Goal: Check status: Check status

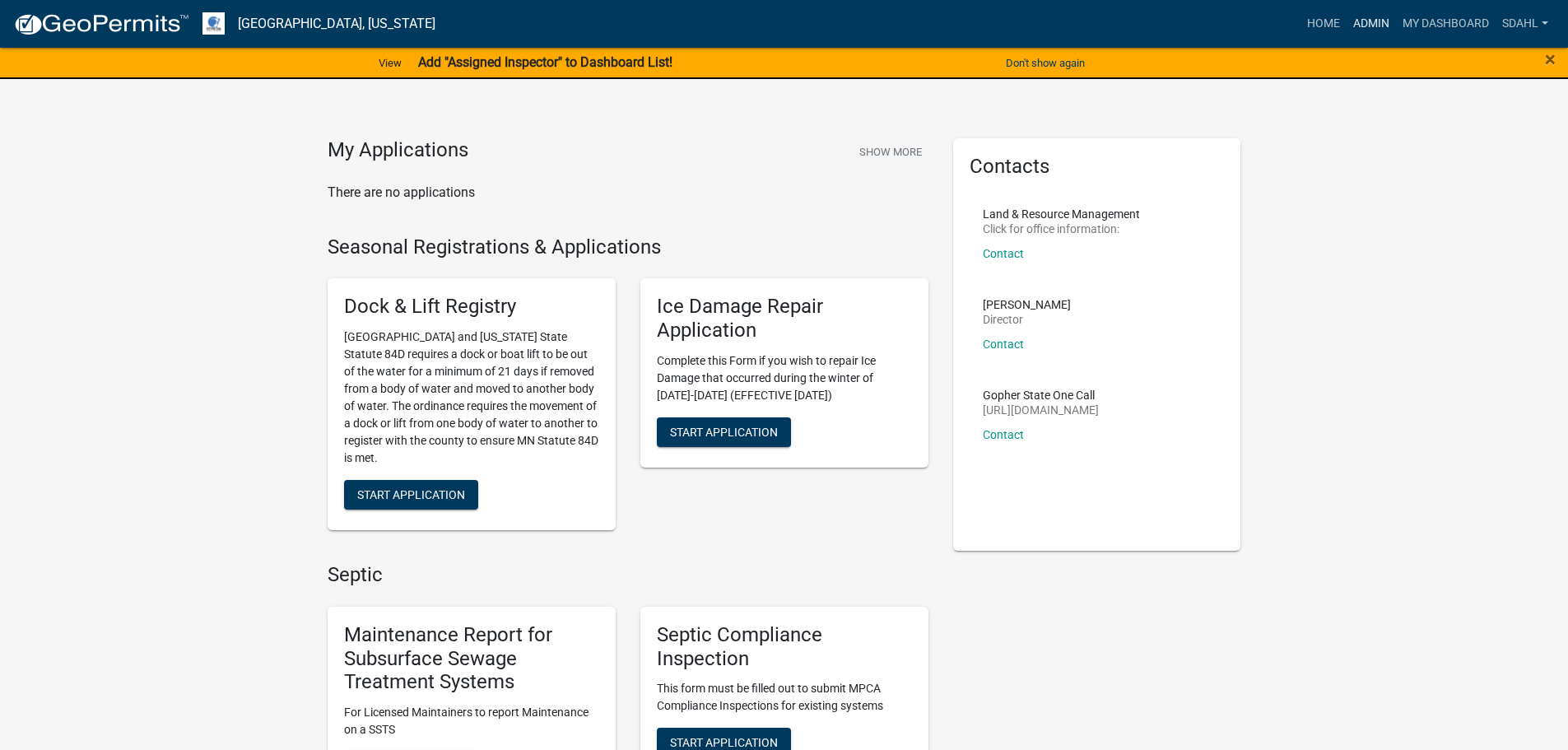
click at [1362, 21] on link "Admin" at bounding box center [1372, 24] width 49 height 32
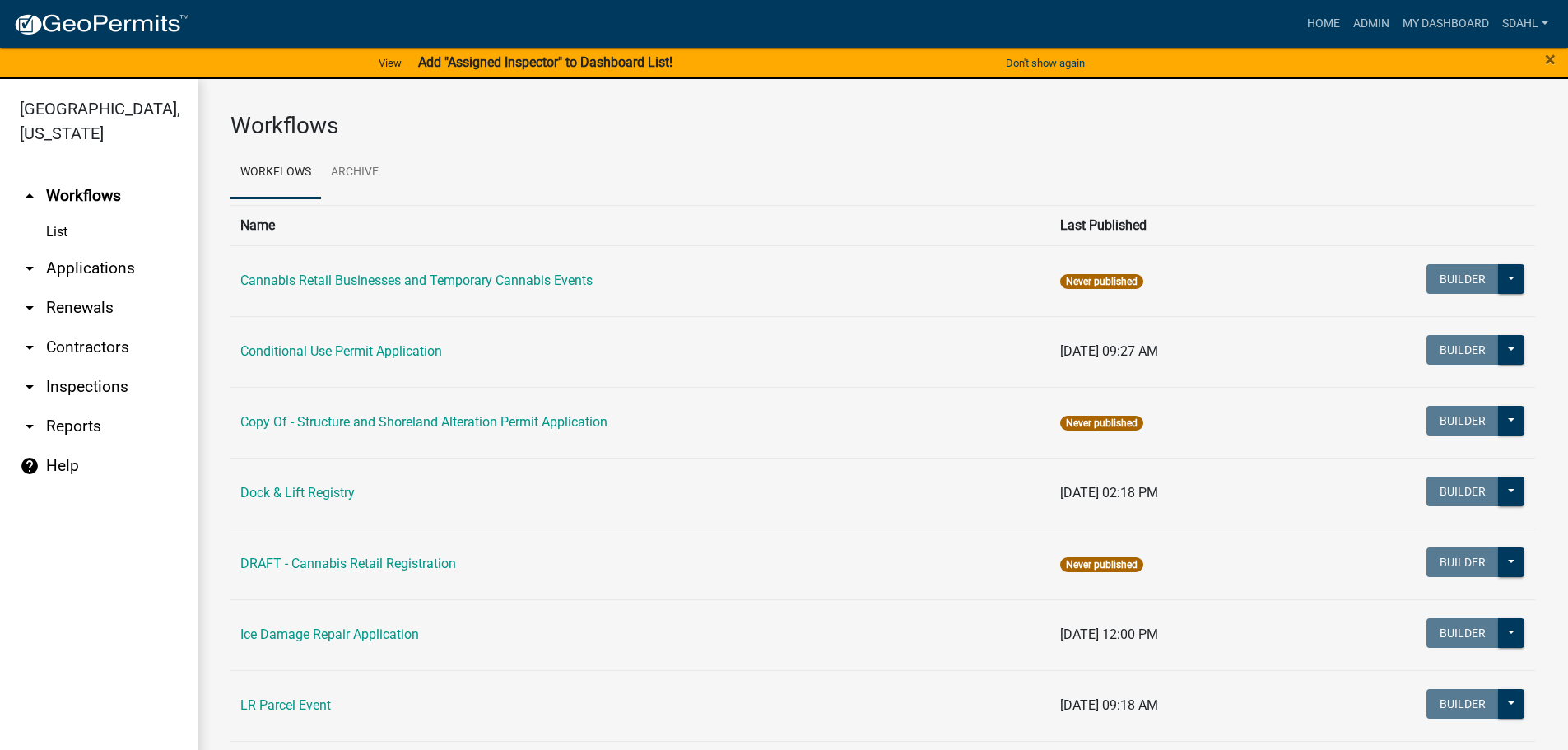
click at [87, 264] on link "arrow_drop_down Applications" at bounding box center [99, 268] width 197 height 40
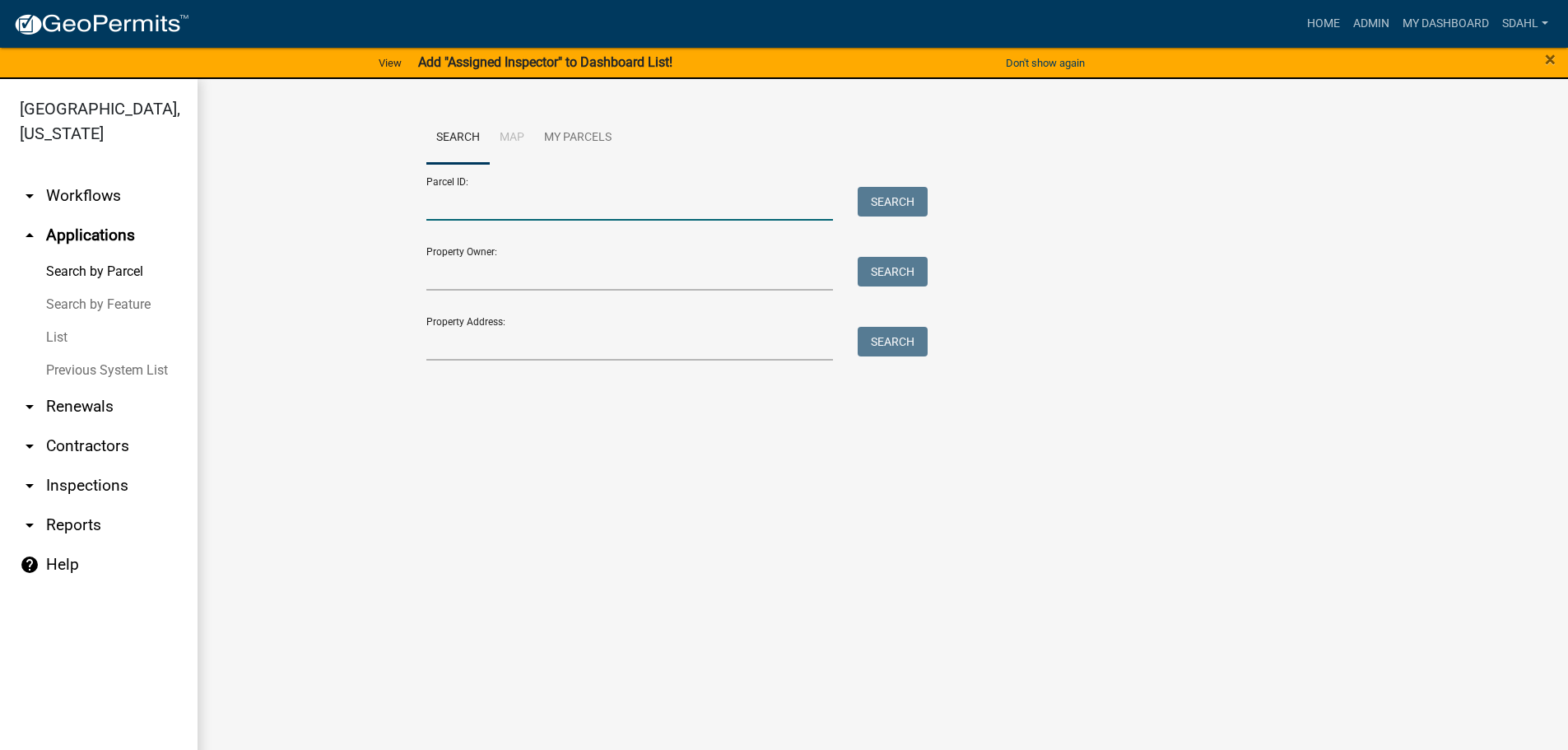
click at [540, 204] on input "Parcel ID:" at bounding box center [629, 203] width 408 height 33
type input "17000210284001"
click at [911, 205] on button "Search" at bounding box center [892, 202] width 70 height 30
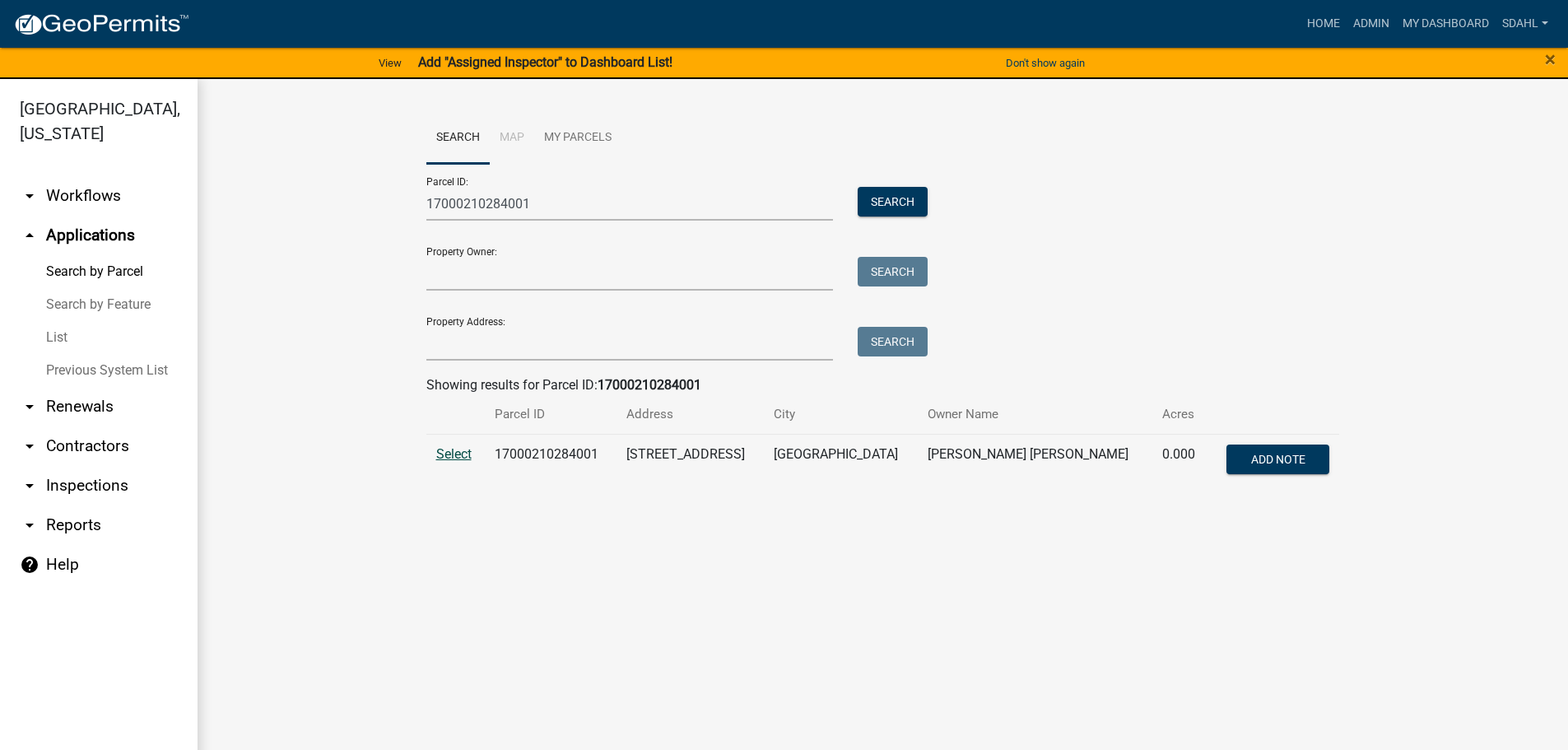
click at [450, 458] on span "Select" at bounding box center [454, 454] width 35 height 16
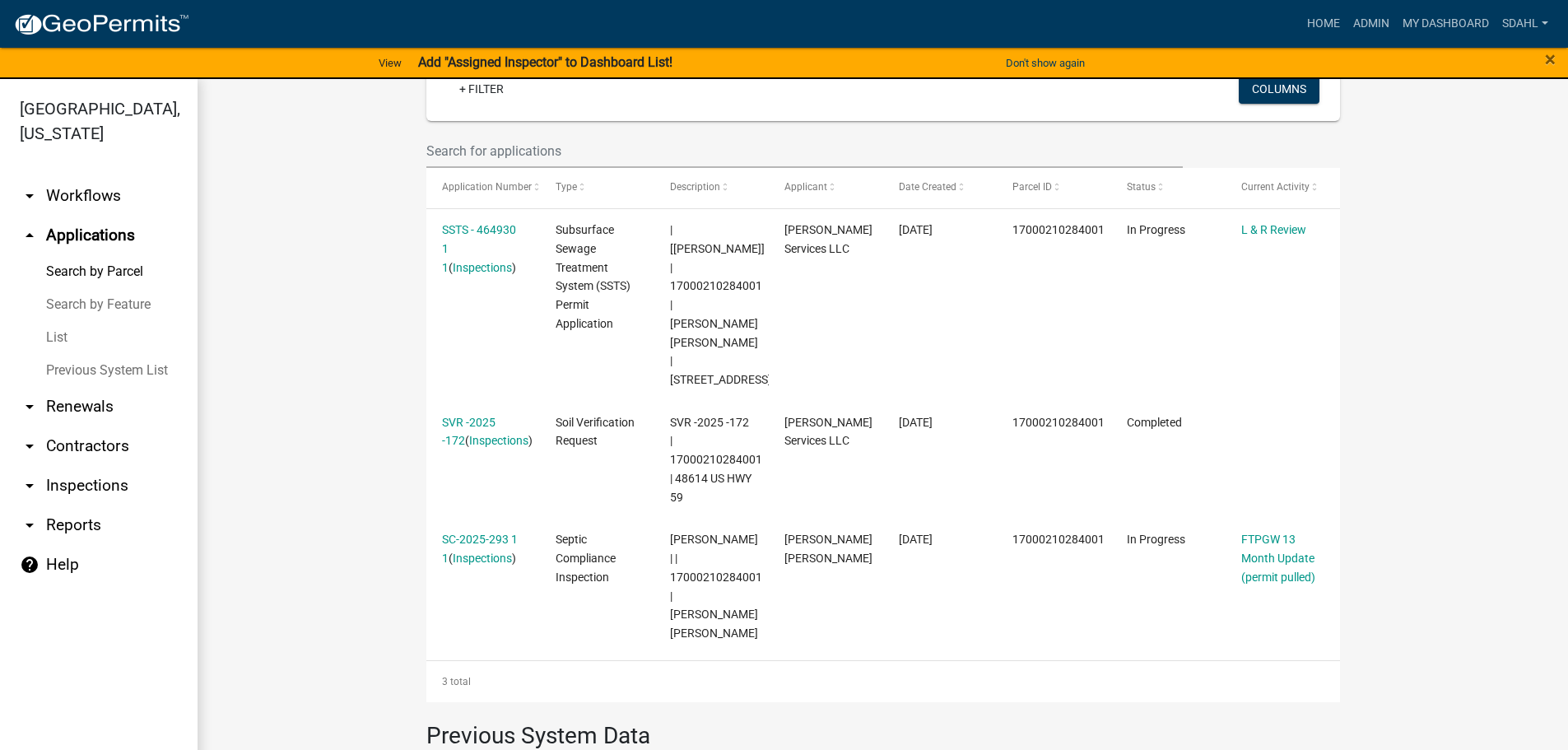
scroll to position [455, 0]
click at [1358, 265] on wm-workflow-application-search-view "Search Map My Parcels Parcel ID: 17000210284001 Search Property Owner: Search P…" at bounding box center [883, 329] width 1305 height 1346
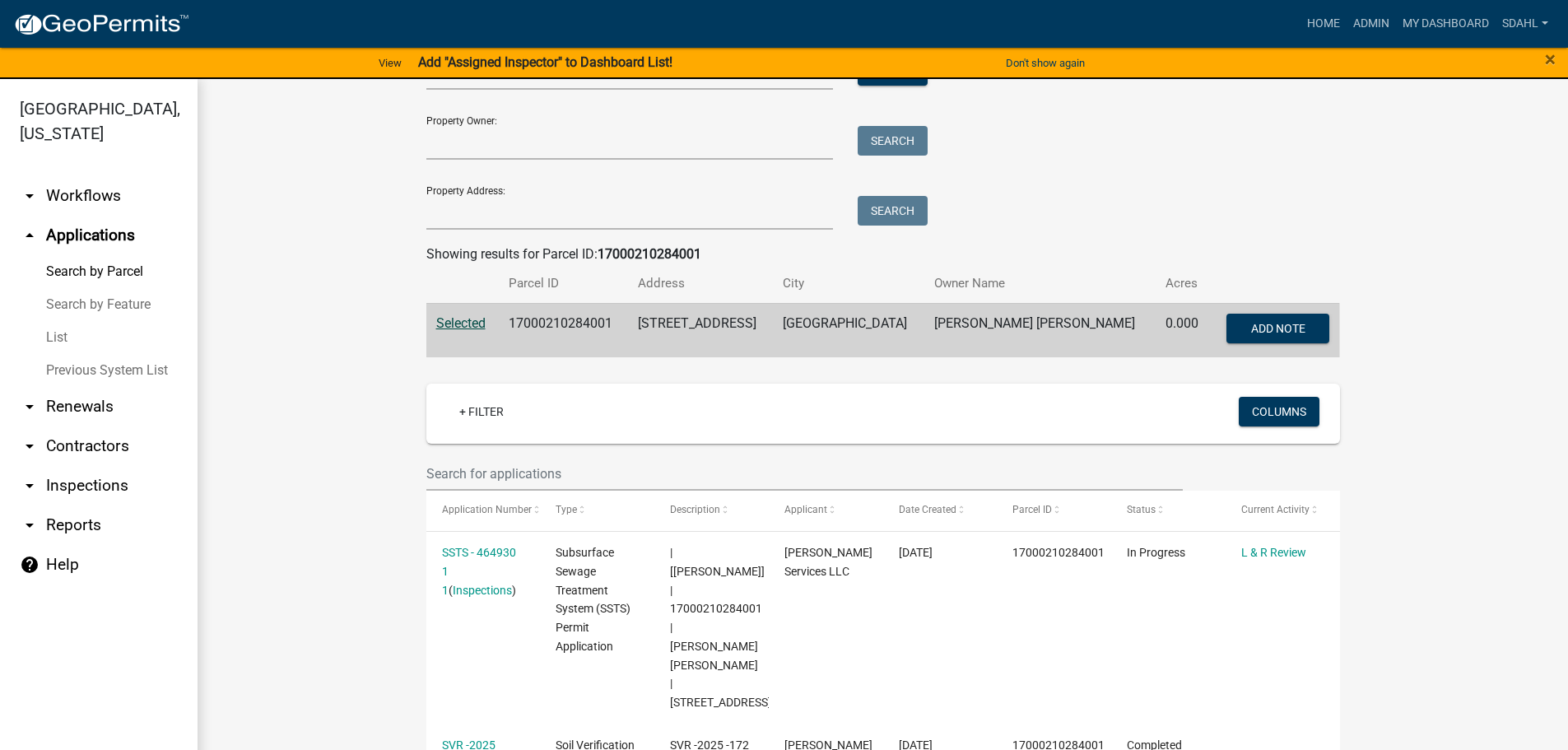
scroll to position [0, 0]
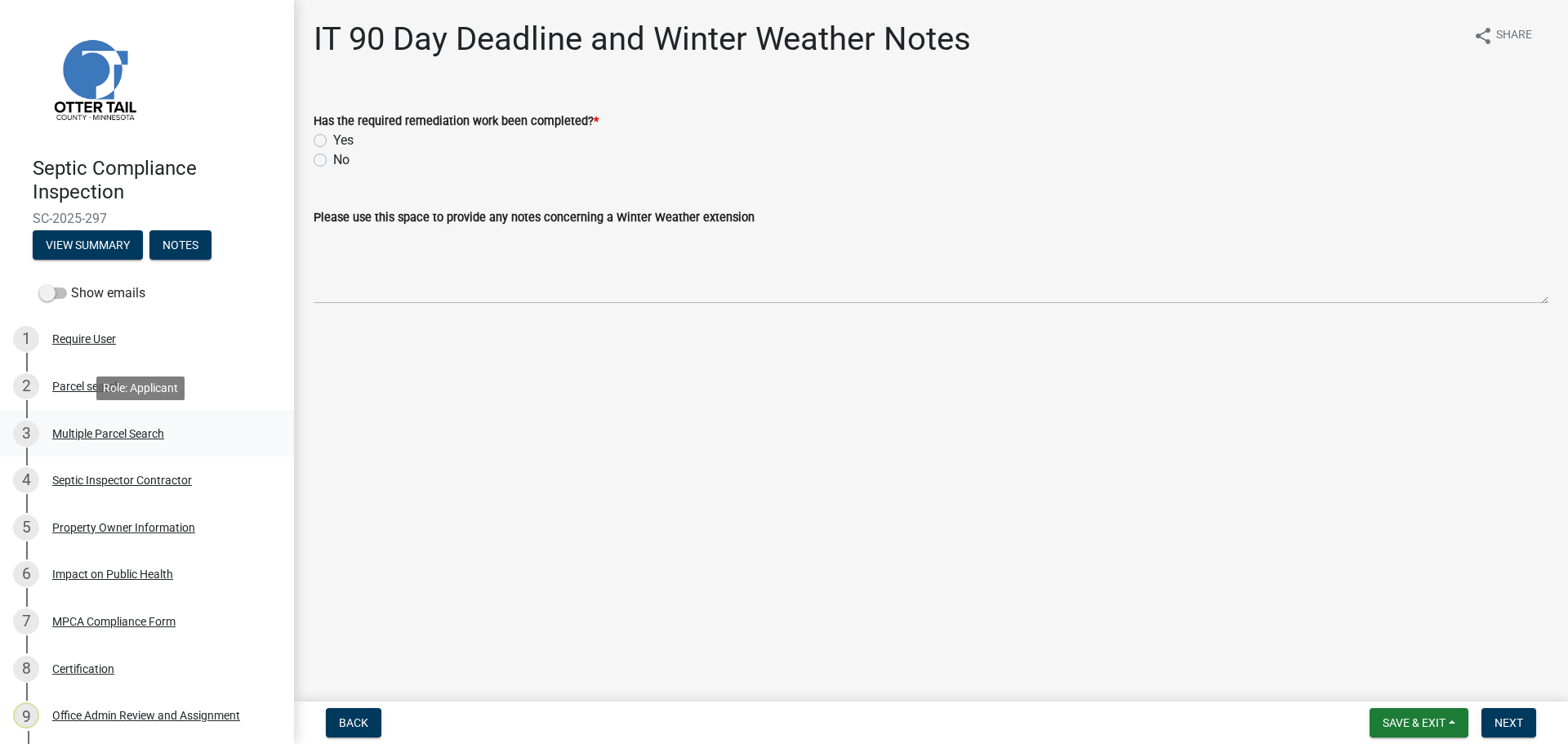
click at [93, 437] on div "Multiple Parcel Search" at bounding box center [108, 433] width 112 height 11
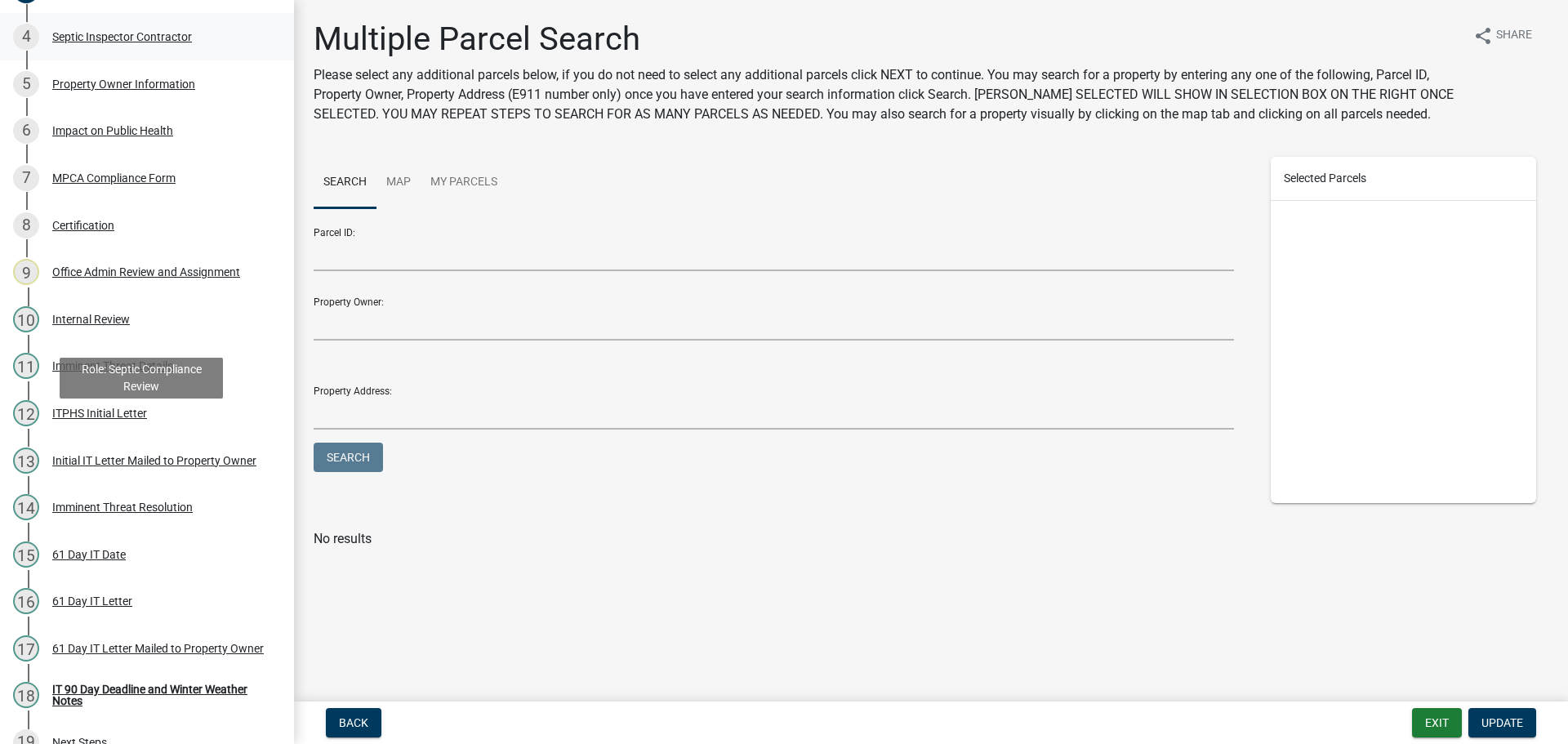
scroll to position [472, 0]
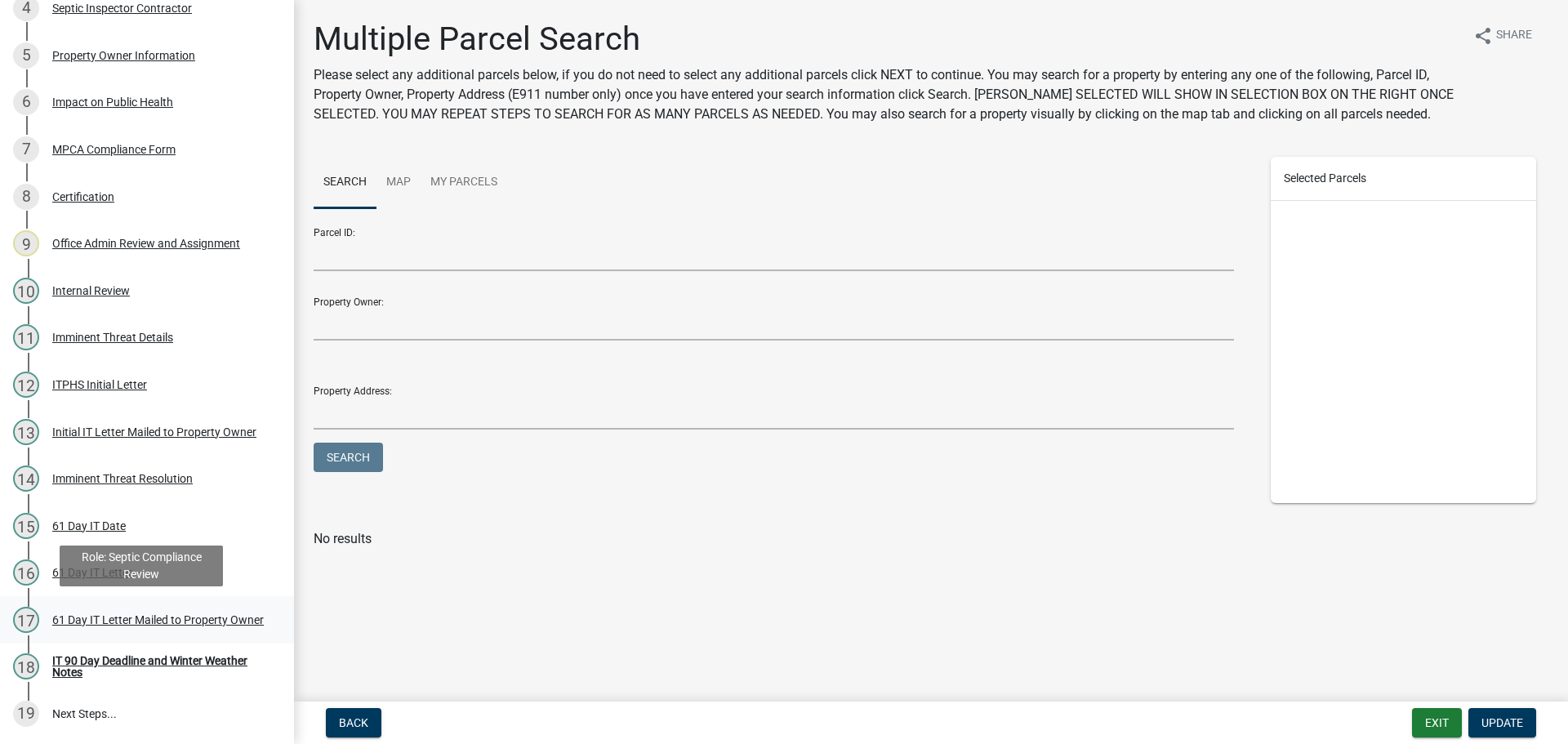
click at [93, 615] on div "61 Day IT Letter Mailed to Property Owner" at bounding box center [158, 619] width 211 height 11
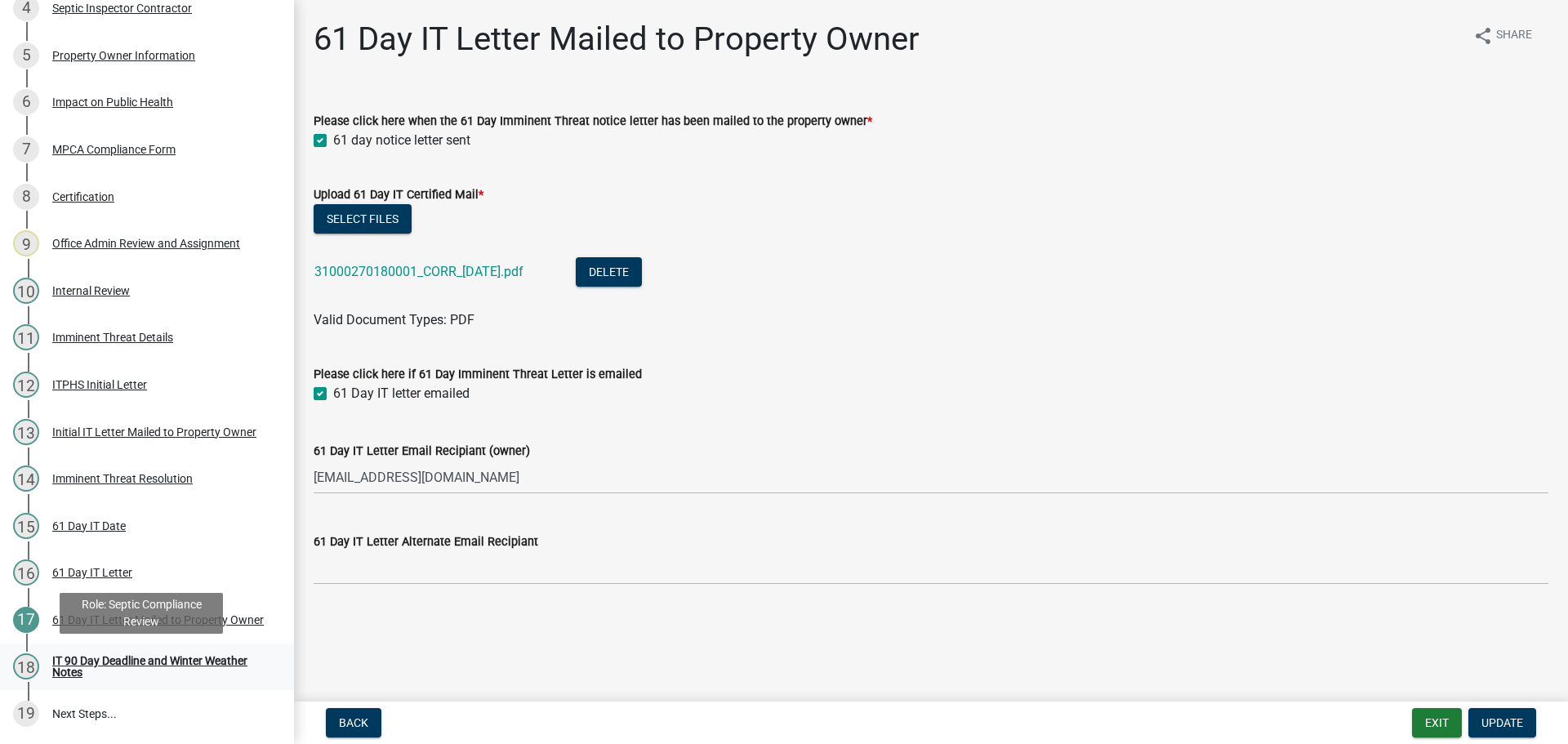
click at [205, 658] on div "IT 90 Day Deadline and Winter Weather Notes" at bounding box center [160, 666] width 216 height 23
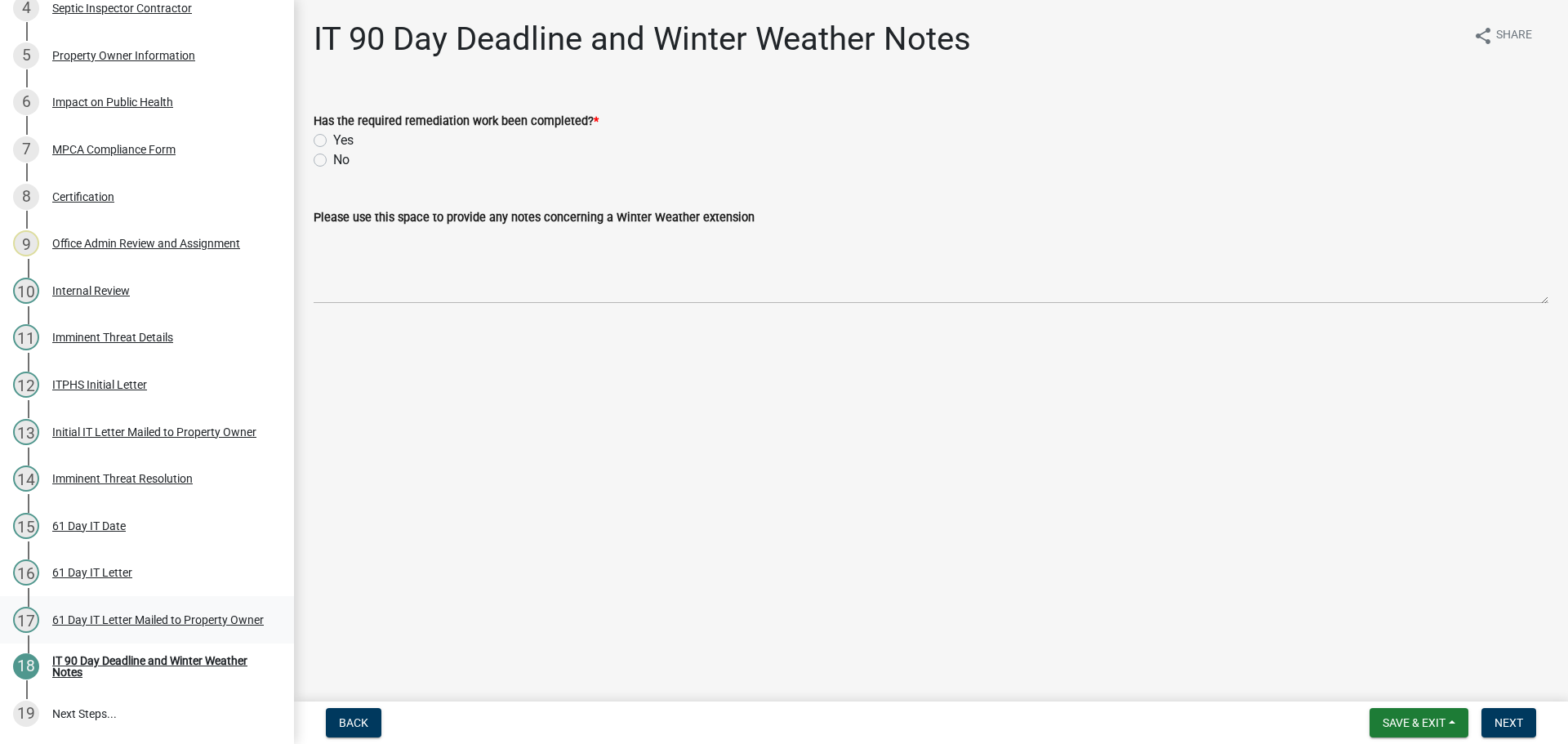
click at [164, 616] on div "61 Day IT Letter Mailed to Property Owner" at bounding box center [158, 619] width 211 height 11
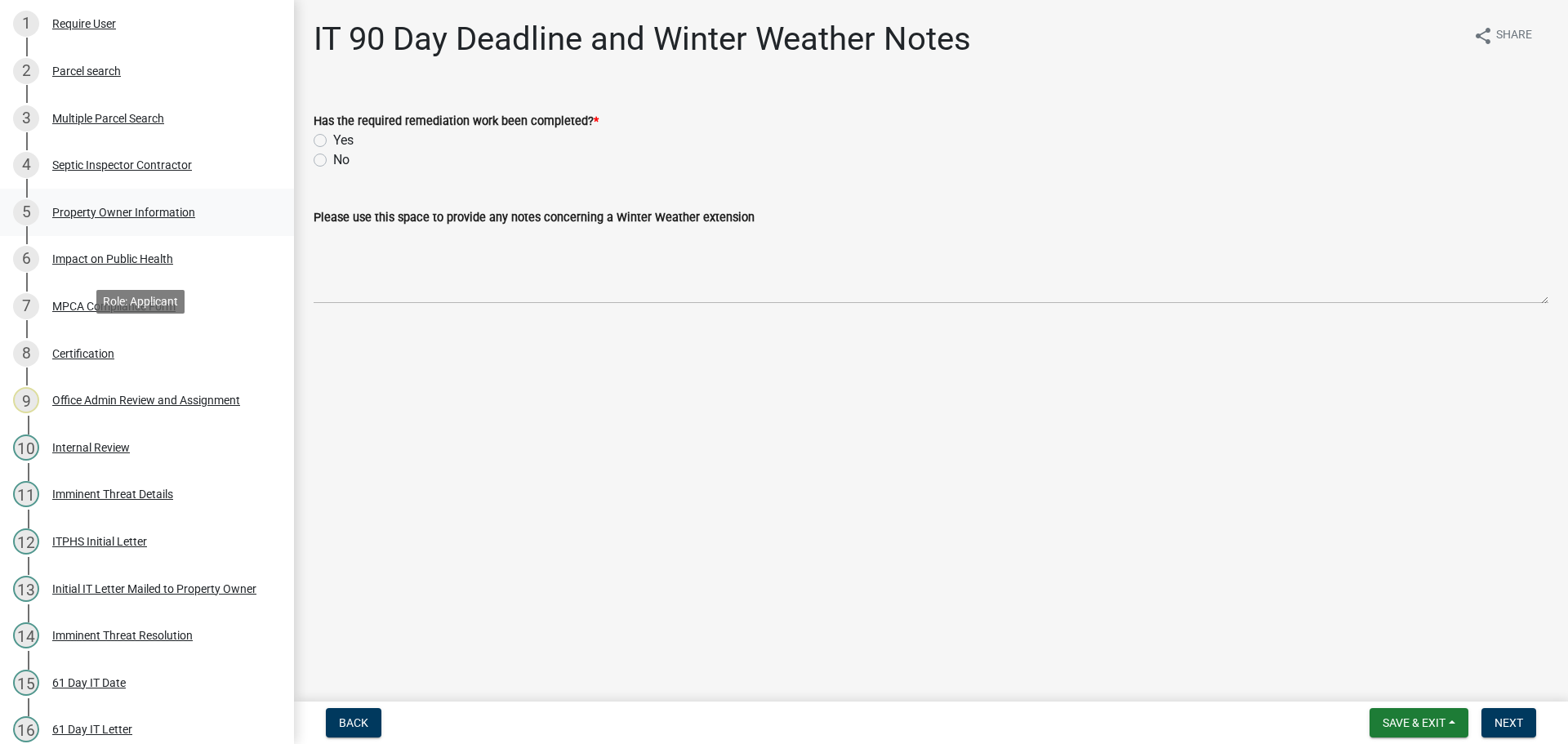
scroll to position [472, 0]
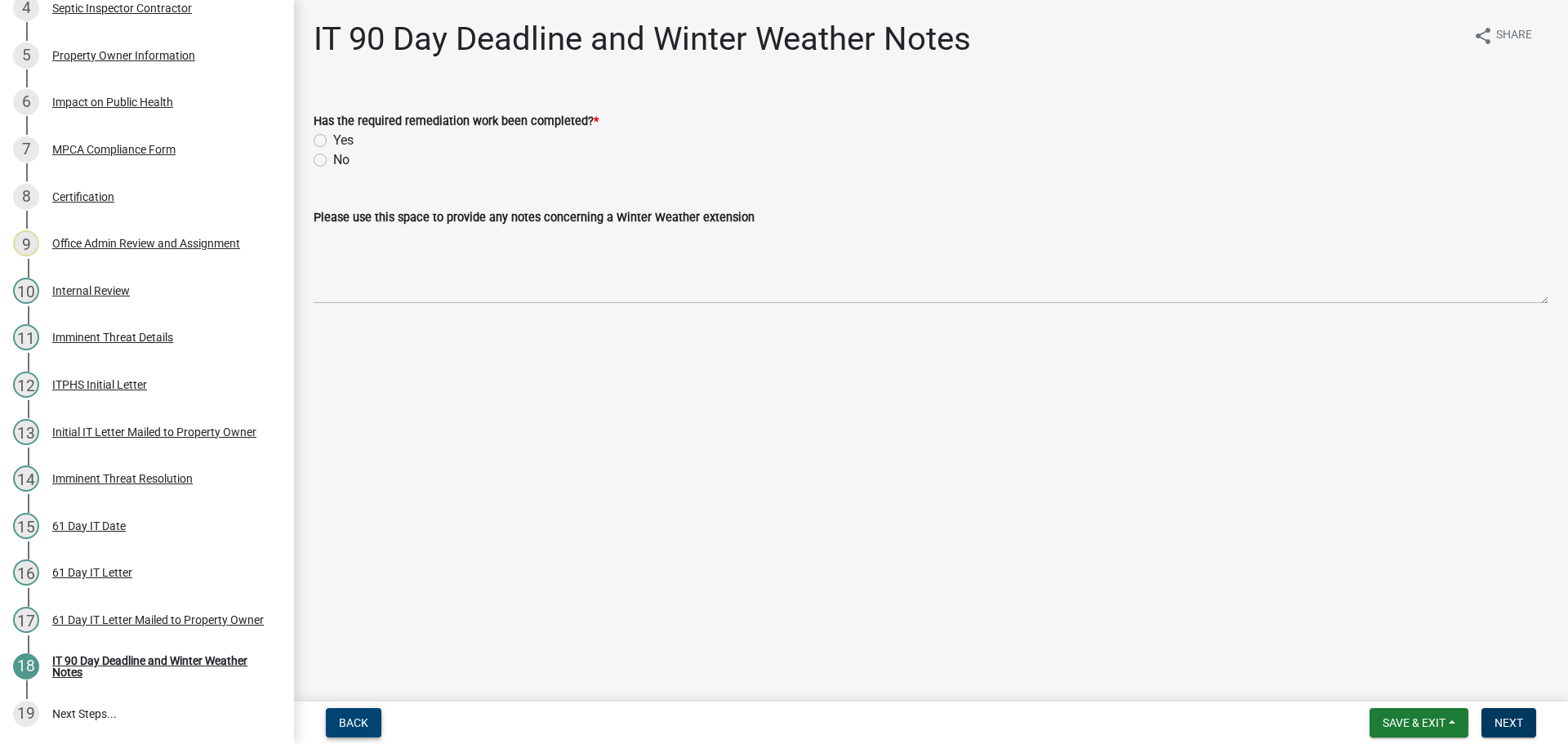
click at [344, 713] on button "Back" at bounding box center [354, 723] width 56 height 30
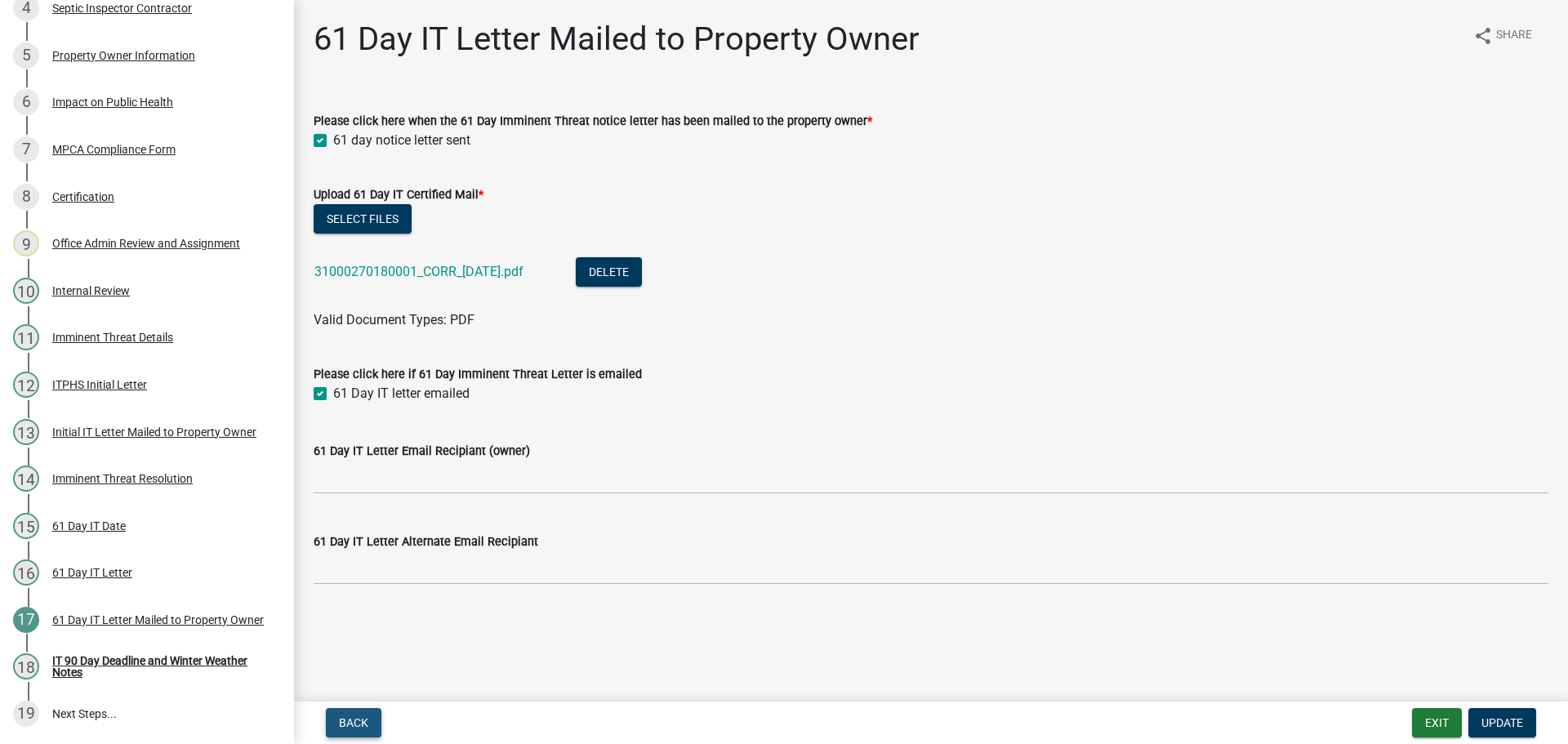
click at [361, 723] on span "Back" at bounding box center [354, 722] width 30 height 13
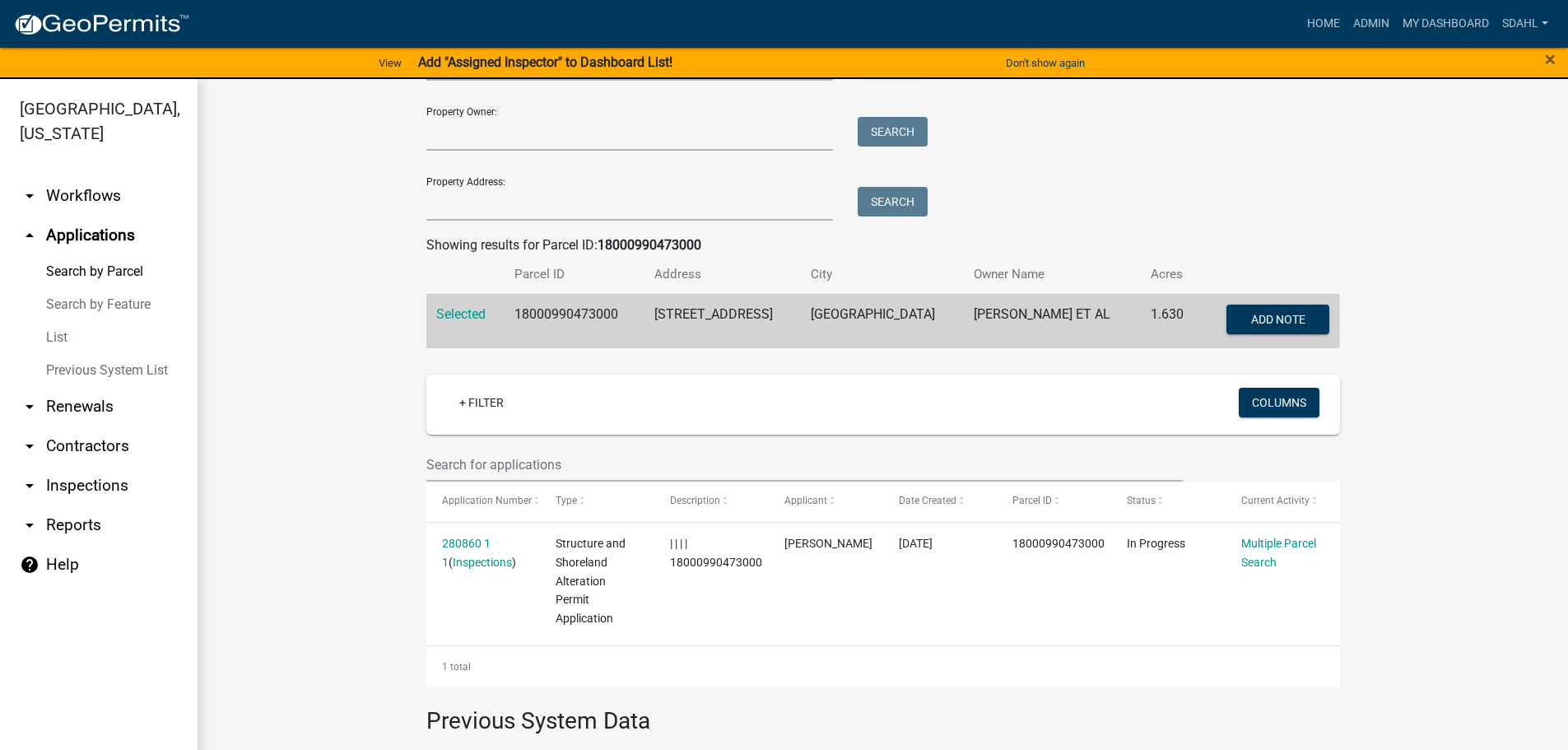
scroll to position [165, 0]
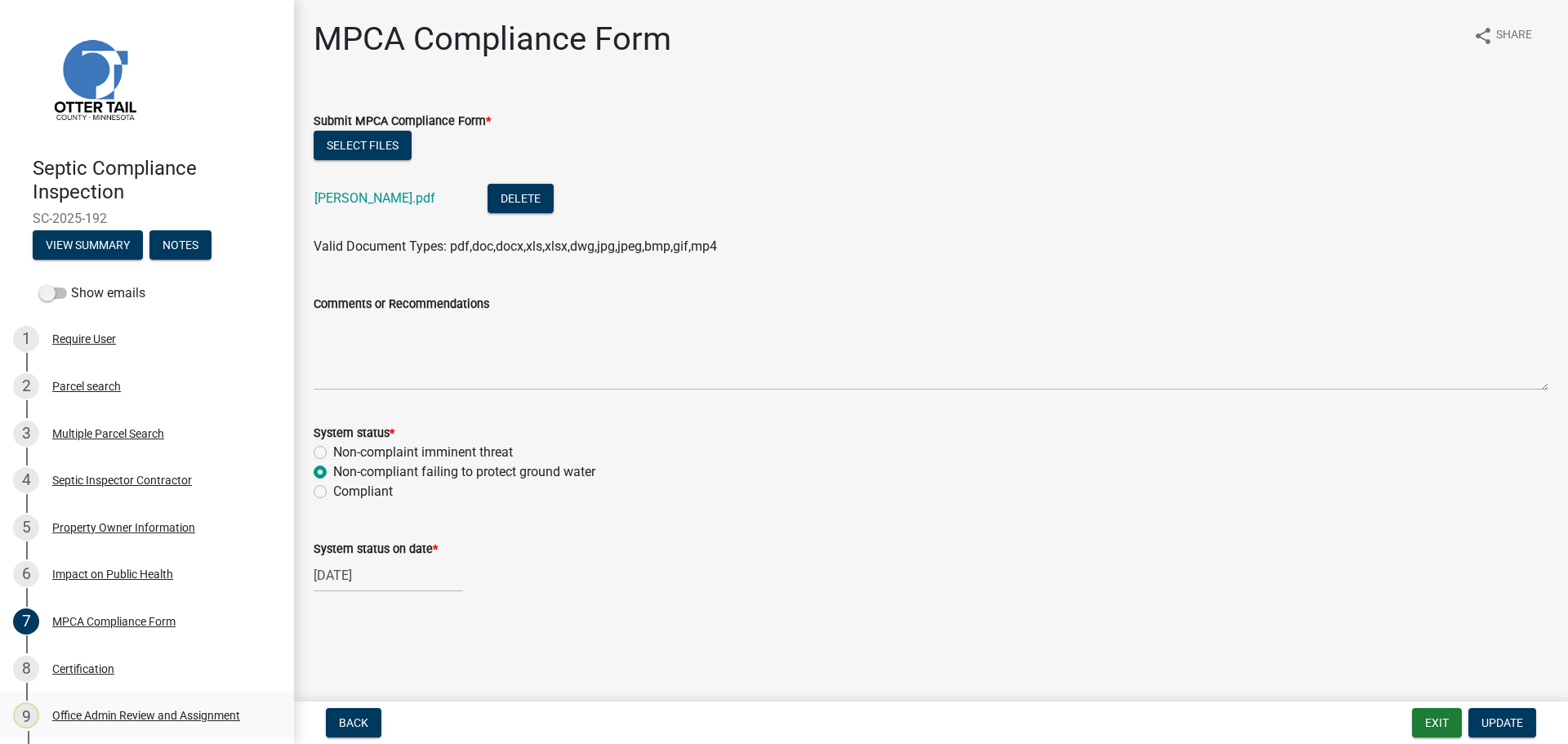
scroll to position [284, 0]
